Goal: Task Accomplishment & Management: Manage account settings

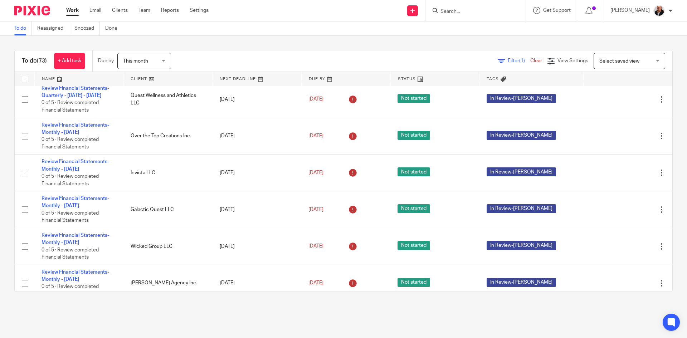
scroll to position [251, 0]
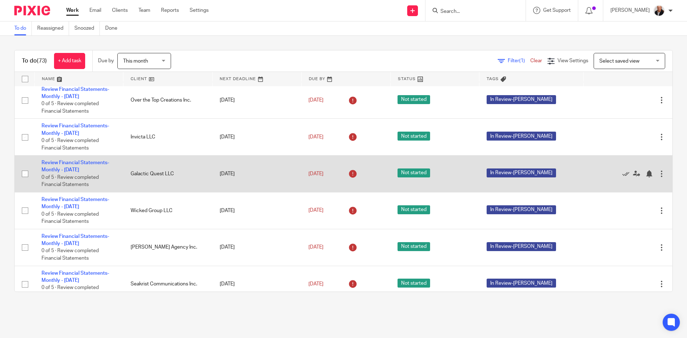
click at [23, 173] on input "checkbox" at bounding box center [25, 174] width 14 height 14
checkbox input "true"
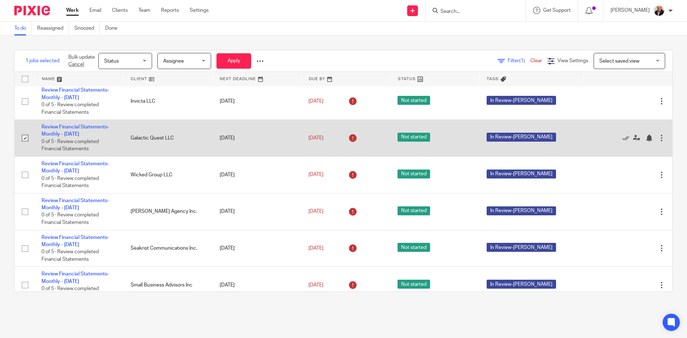
scroll to position [179, 0]
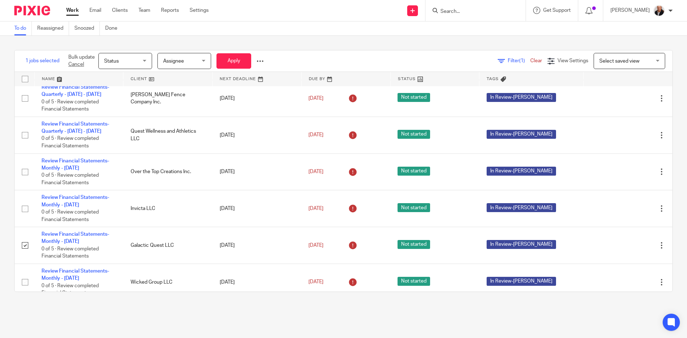
click at [144, 61] on div "Status Status" at bounding box center [125, 61] width 54 height 16
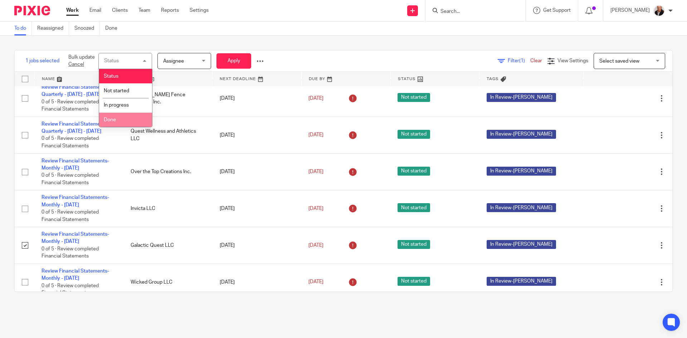
click at [114, 120] on span "Done" at bounding box center [110, 119] width 12 height 5
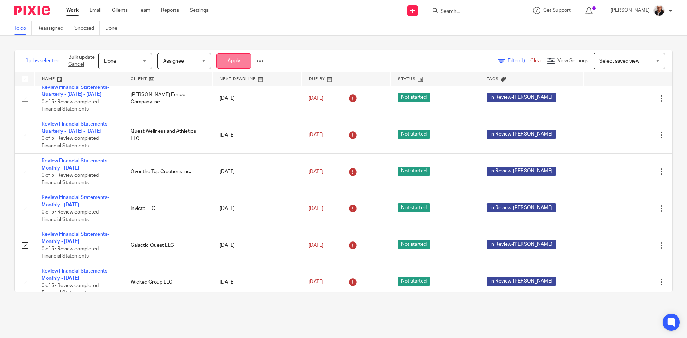
click at [226, 57] on button "Apply" at bounding box center [234, 60] width 35 height 15
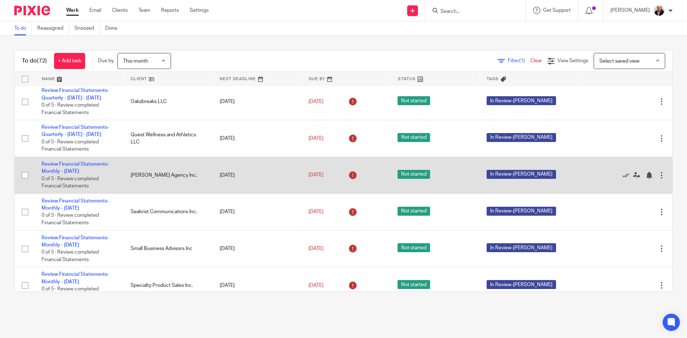
scroll to position [286, 0]
click at [24, 176] on input "checkbox" at bounding box center [25, 175] width 14 height 14
checkbox input "true"
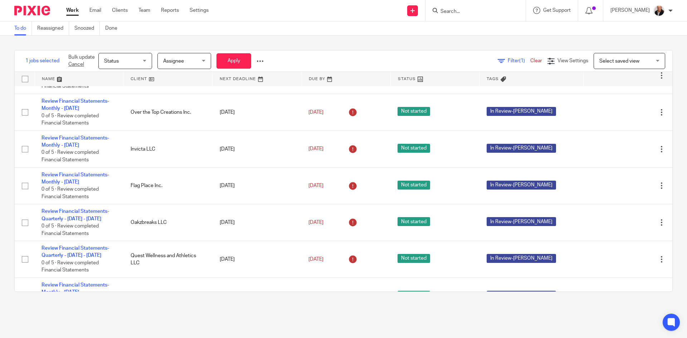
scroll to position [143, 0]
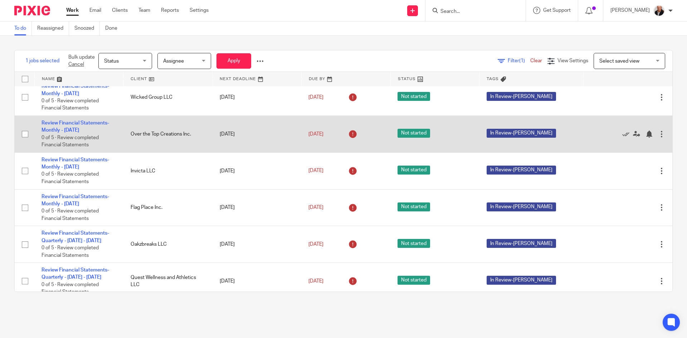
click at [26, 135] on input "checkbox" at bounding box center [25, 134] width 14 height 14
checkbox input "true"
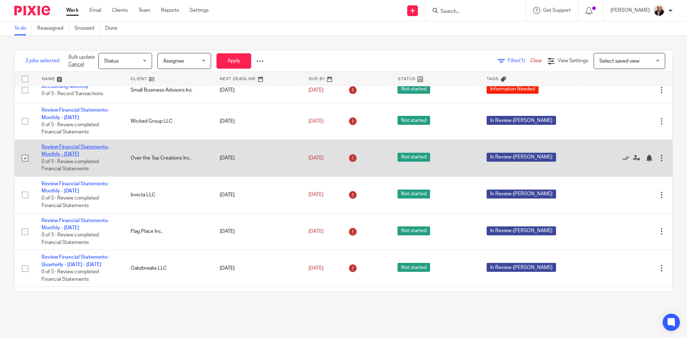
scroll to position [107, 0]
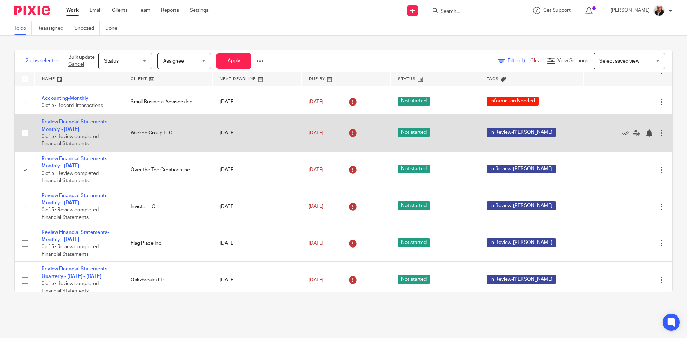
click at [26, 132] on input "checkbox" at bounding box center [25, 133] width 14 height 14
checkbox input "true"
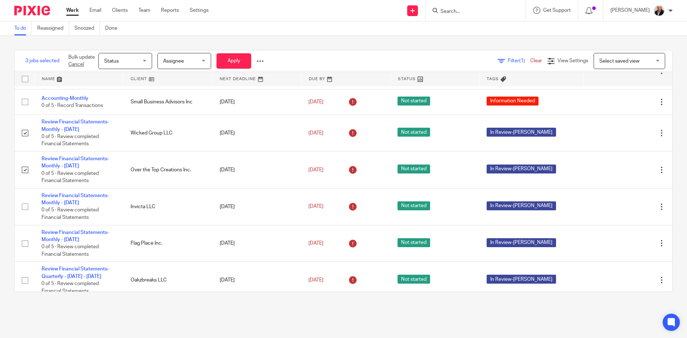
click at [132, 62] on span "Status" at bounding box center [123, 60] width 38 height 15
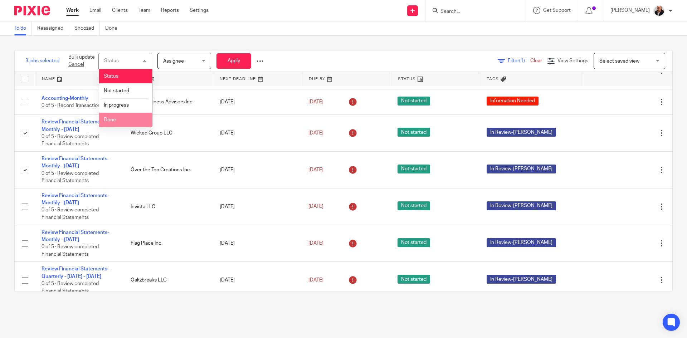
click at [114, 118] on span "Done" at bounding box center [110, 119] width 12 height 5
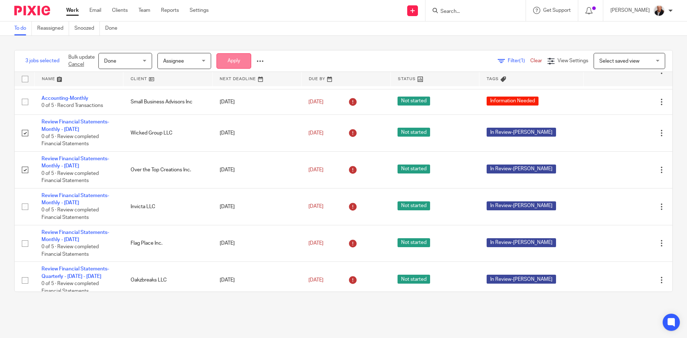
click at [226, 62] on button "Apply" at bounding box center [234, 60] width 35 height 15
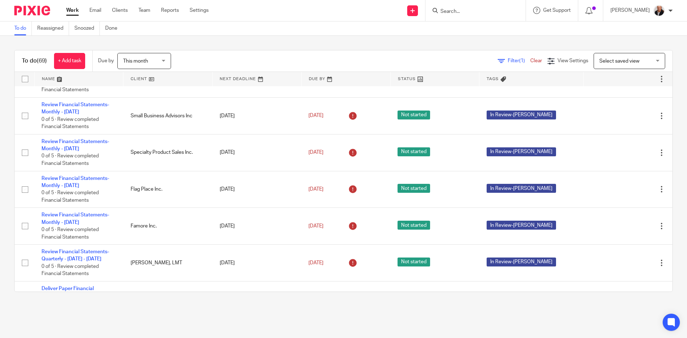
scroll to position [358, 0]
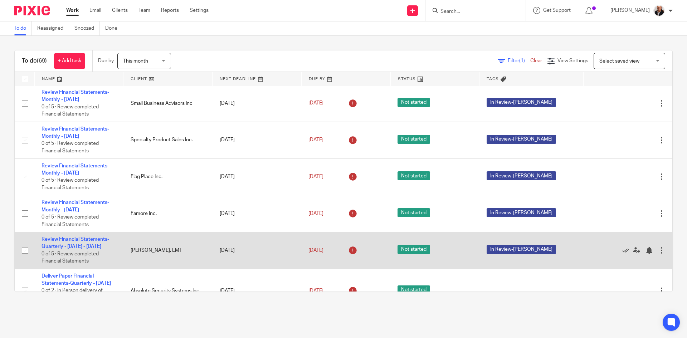
click at [25, 250] on input "checkbox" at bounding box center [25, 251] width 14 height 14
checkbox input "true"
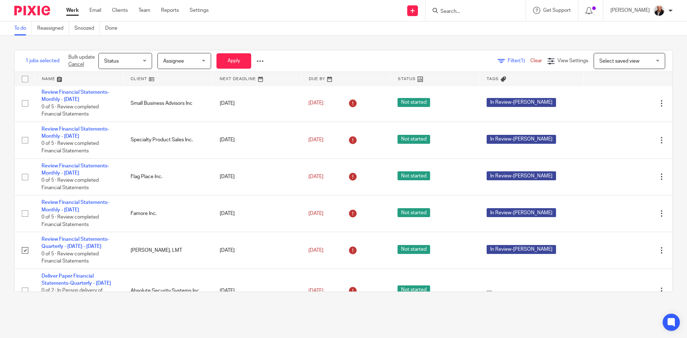
click at [144, 62] on div "Status Status" at bounding box center [125, 61] width 54 height 16
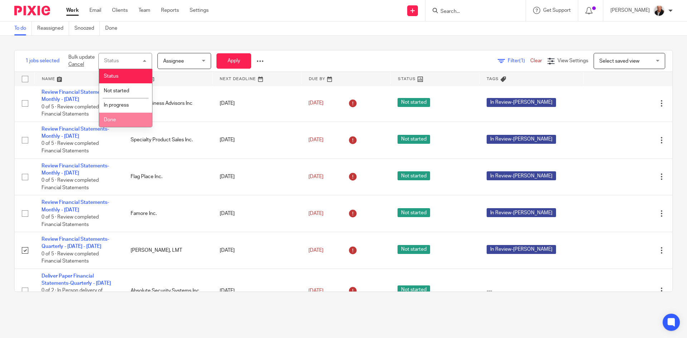
click at [112, 119] on span "Done" at bounding box center [110, 119] width 12 height 5
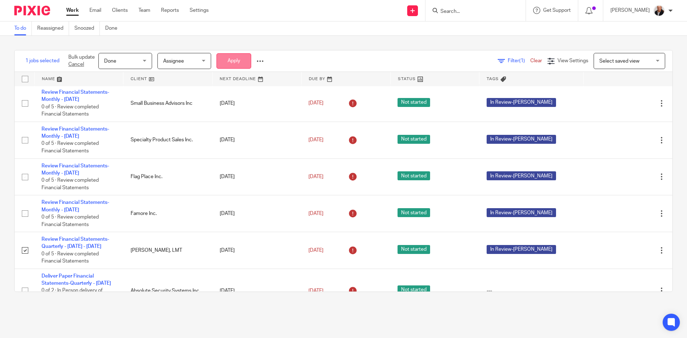
click at [229, 61] on button "Apply" at bounding box center [234, 60] width 35 height 15
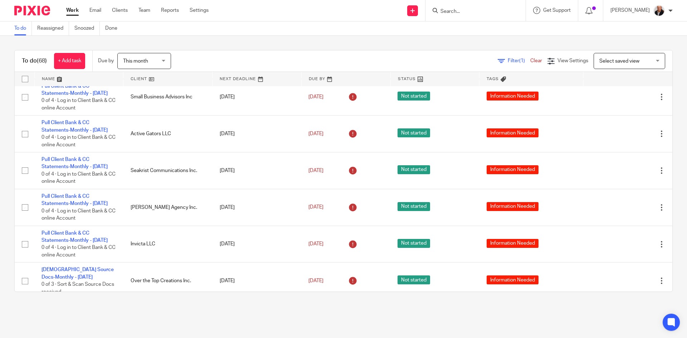
scroll to position [967, 0]
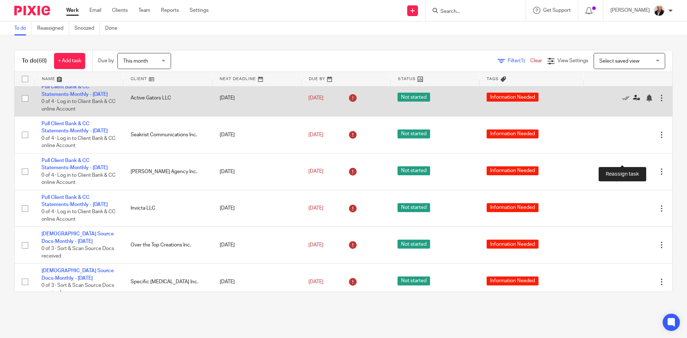
click at [633, 102] on icon at bounding box center [636, 98] width 7 height 7
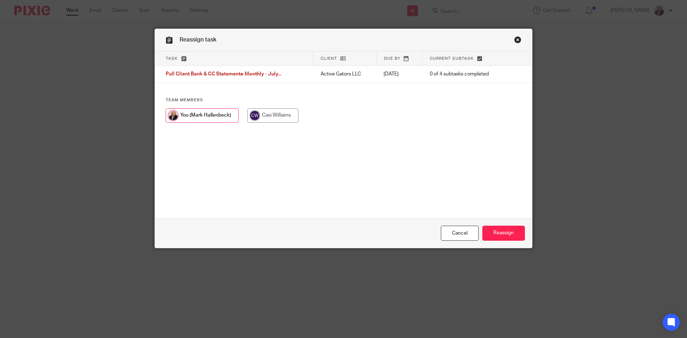
click at [263, 115] on input "radio" at bounding box center [272, 115] width 51 height 14
radio input "true"
click at [505, 232] on input "Reassign" at bounding box center [504, 233] width 43 height 15
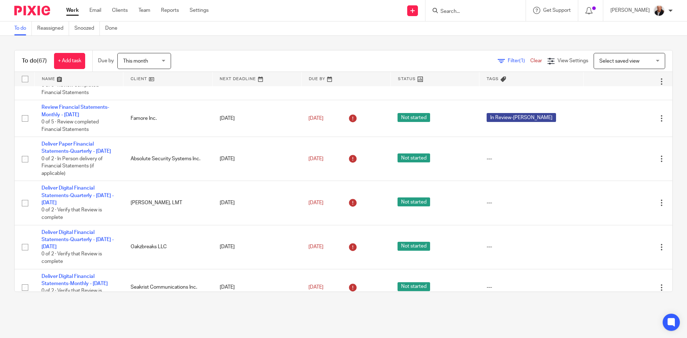
scroll to position [465, 0]
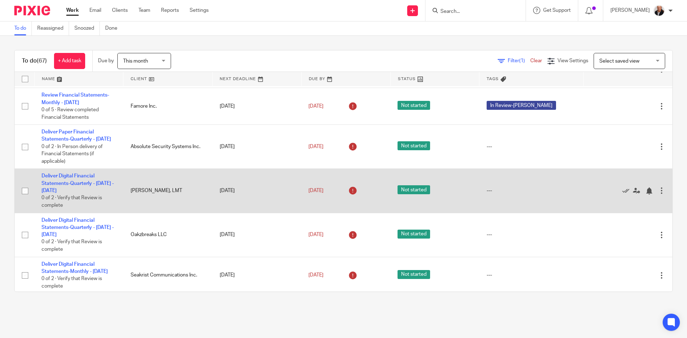
click at [68, 186] on td "Deliver Digital Financial Statements-Quarterly - April - June, 2025 0 of 2 · Ve…" at bounding box center [78, 191] width 89 height 44
click at [68, 184] on link "Deliver Digital Financial Statements-Quarterly - [DATE] - [DATE]" at bounding box center [78, 184] width 72 height 20
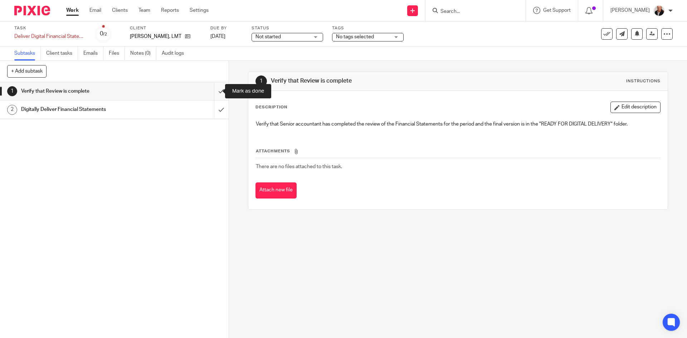
click at [213, 92] on input "submit" at bounding box center [114, 91] width 229 height 18
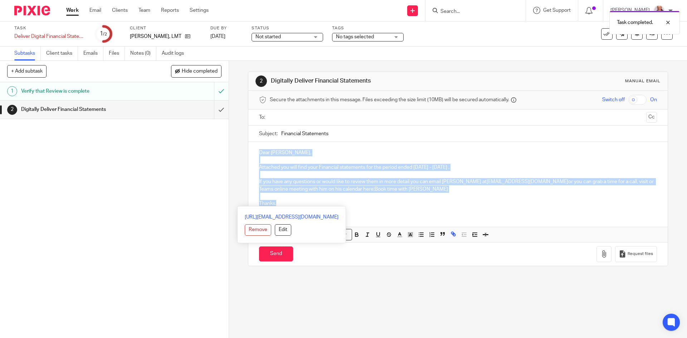
drag, startPoint x: 257, startPoint y: 151, endPoint x: 281, endPoint y: 204, distance: 57.7
click at [281, 204] on div "Dear Pam, Attached you will find your Financial statements for the period ended…" at bounding box center [457, 177] width 419 height 71
copy div "Dear Pam, Attached you will find your Financial statements for the period ended…"
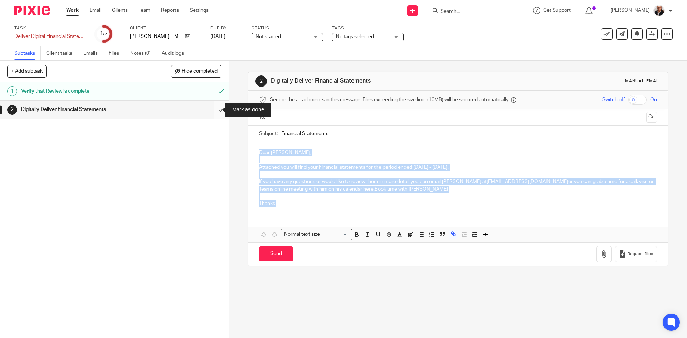
click at [214, 110] on input "submit" at bounding box center [114, 110] width 229 height 18
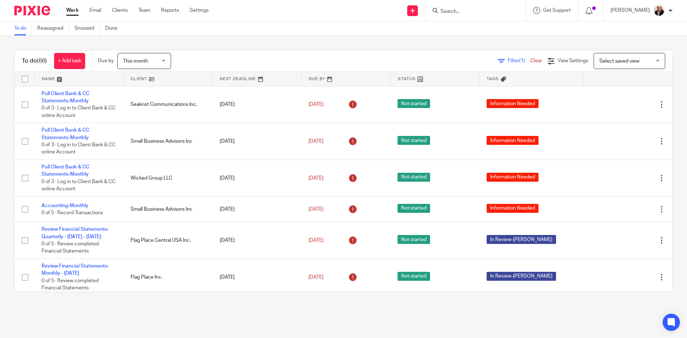
click at [69, 12] on link "Work" at bounding box center [72, 10] width 13 height 7
